Goal: Navigation & Orientation: Find specific page/section

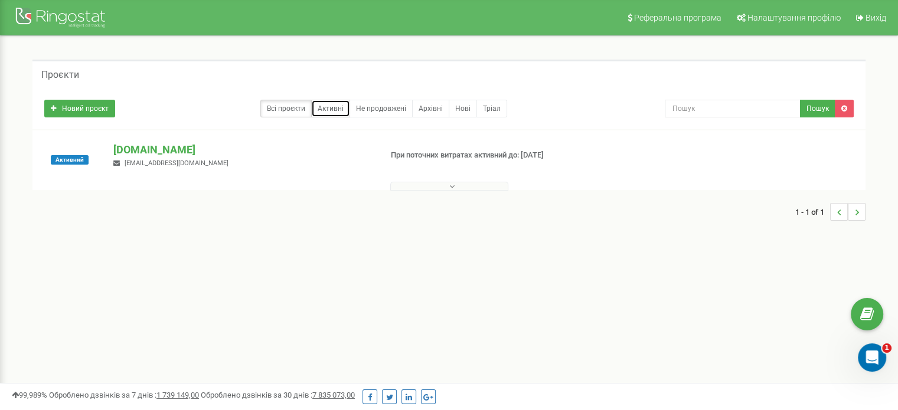
click at [328, 107] on link "Активні" at bounding box center [330, 109] width 39 height 18
drag, startPoint x: 0, startPoint y: 0, endPoint x: 299, endPoint y: 108, distance: 318.3
click at [299, 108] on link "Всі проєкти" at bounding box center [285, 109] width 51 height 18
